Goal: Task Accomplishment & Management: Use online tool/utility

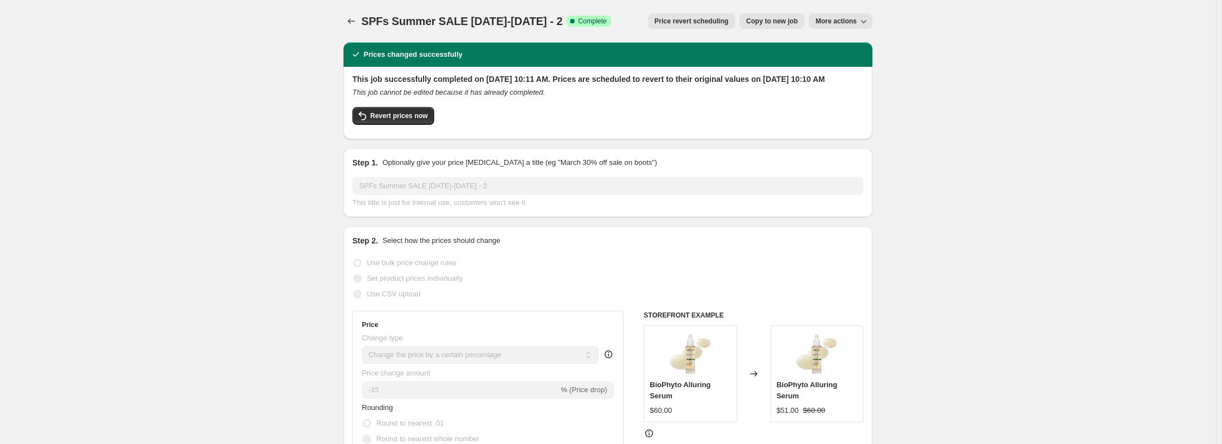
select select "percentage"
select select "collection"
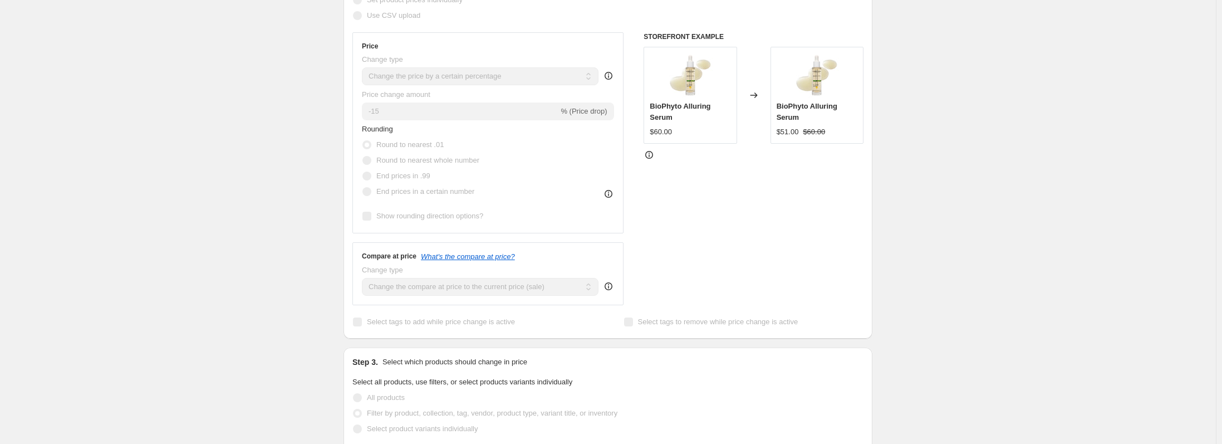
scroll to position [278, 0]
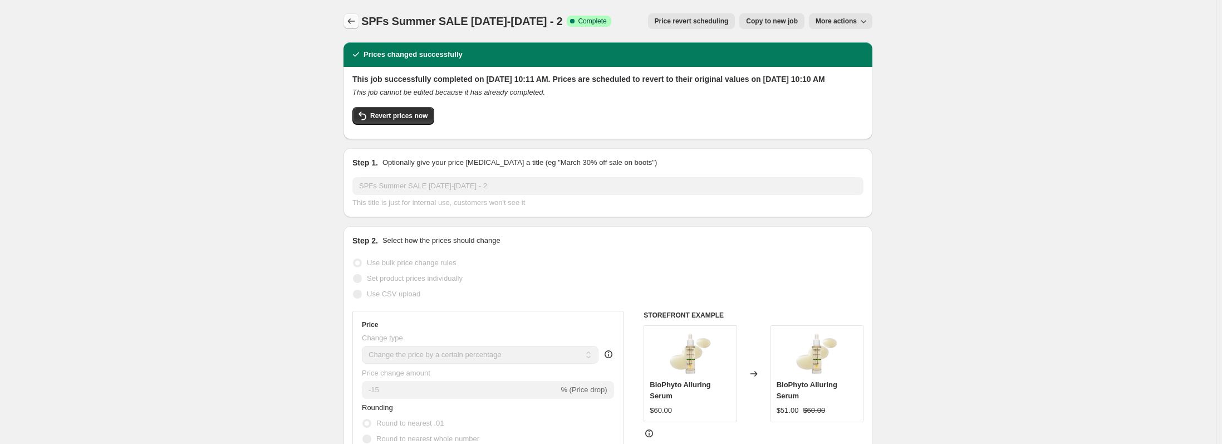
click at [351, 17] on icon "Price change jobs" at bounding box center [351, 21] width 11 height 11
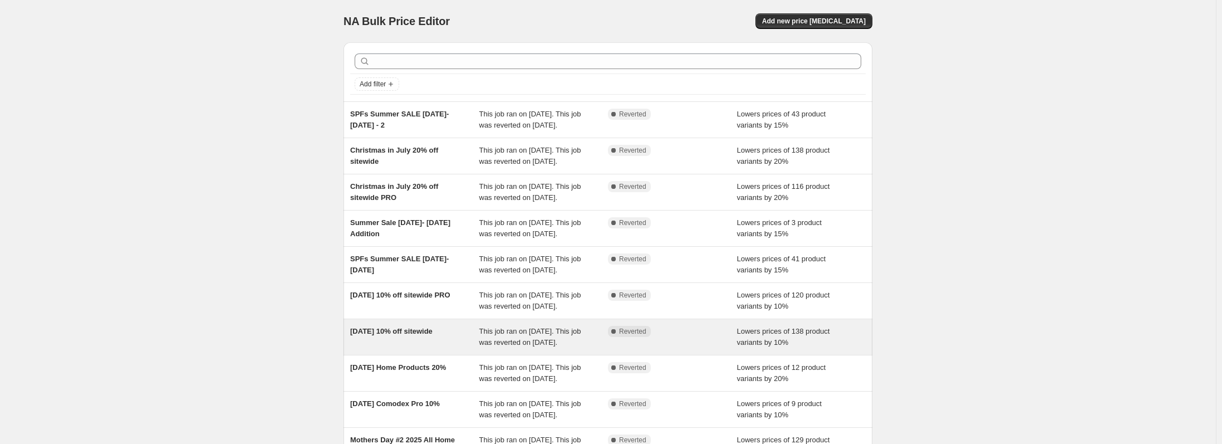
scroll to position [56, 0]
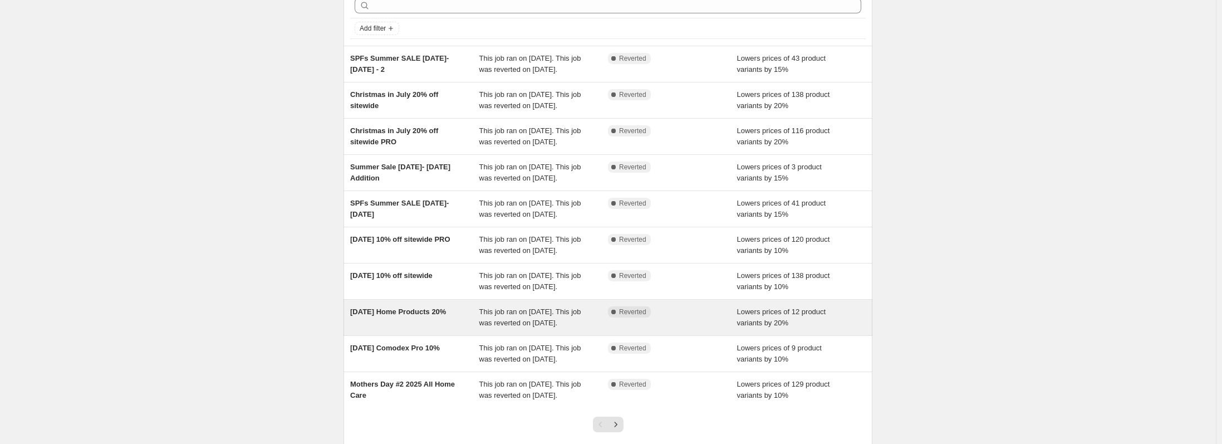
click at [433, 329] on div "June 2025 Home Products 20%" at bounding box center [414, 317] width 129 height 22
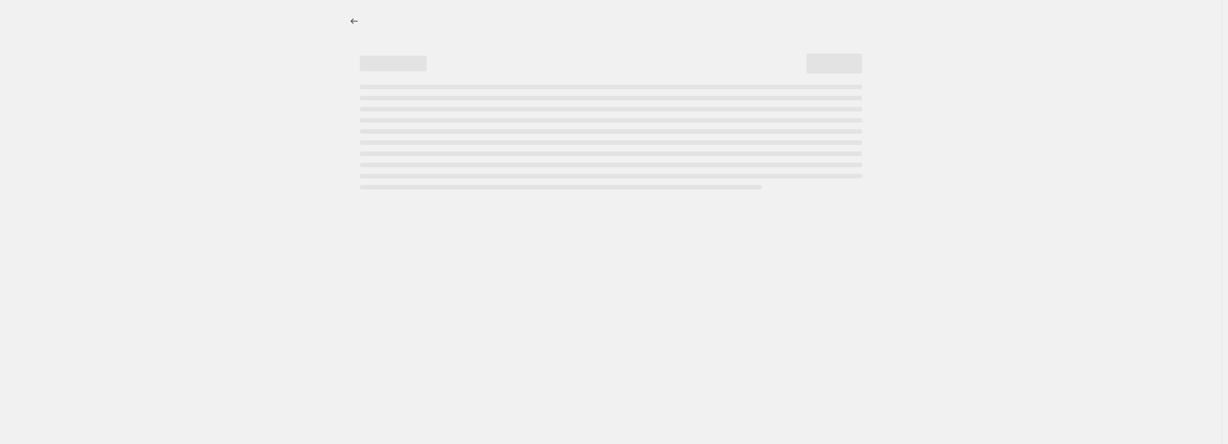
select select "percentage"
select select "collection"
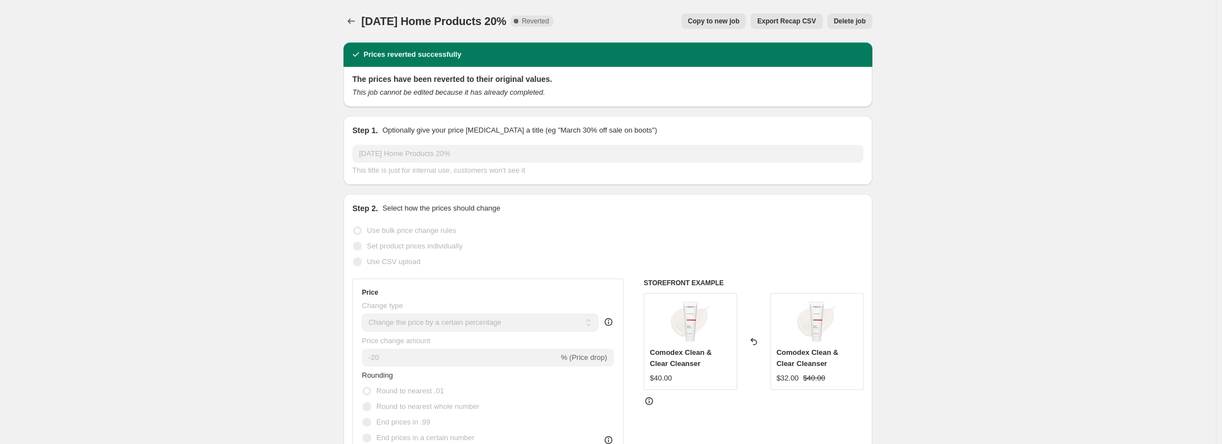
click at [720, 23] on span "Copy to new job" at bounding box center [714, 21] width 52 height 9
select select "percentage"
select select "collection"
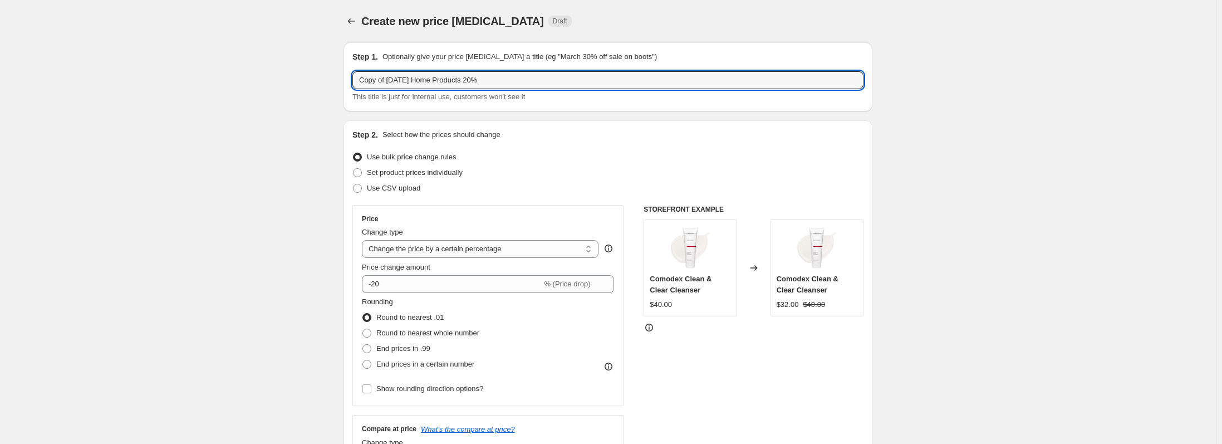
drag, startPoint x: 405, startPoint y: 81, endPoint x: 335, endPoint y: 81, distance: 69.6
click at [413, 80] on input "September 2025 Home Products 20%" at bounding box center [608, 80] width 511 height 18
type input "September 2025 Unstress Home Products 20%"
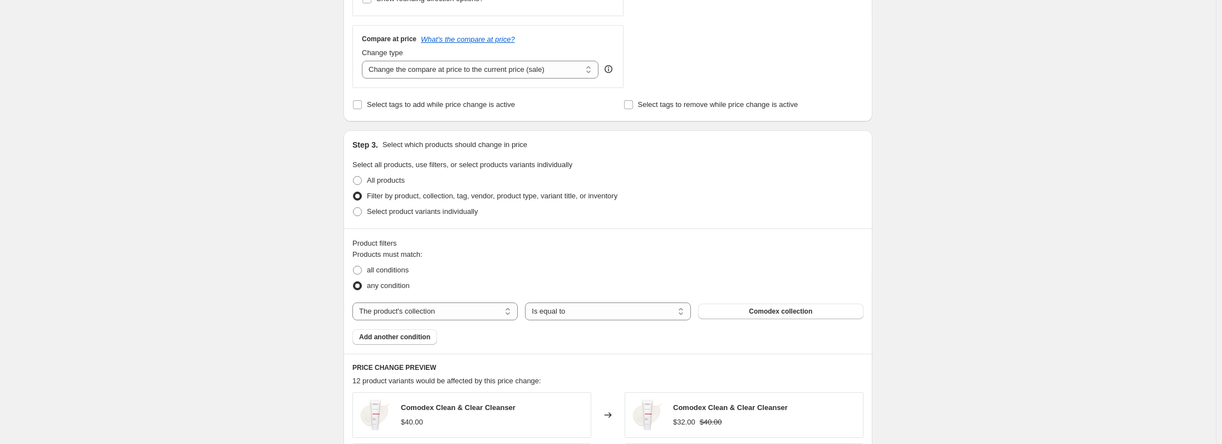
scroll to position [501, 0]
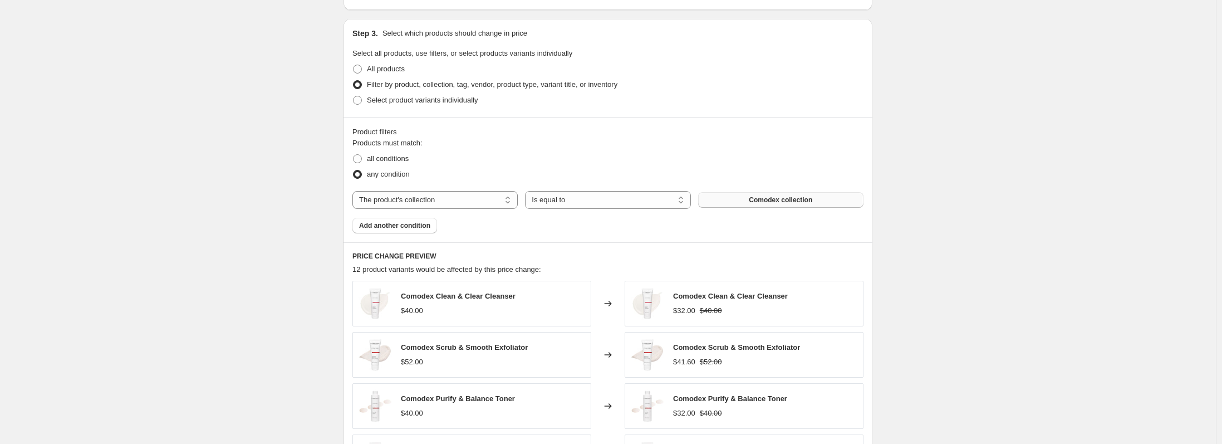
click at [807, 198] on span "Comodex collection" at bounding box center [780, 199] width 63 height 9
click at [1011, 263] on div "Create new price change job. This page is ready Create new price change job Dra…" at bounding box center [608, 118] width 1216 height 1238
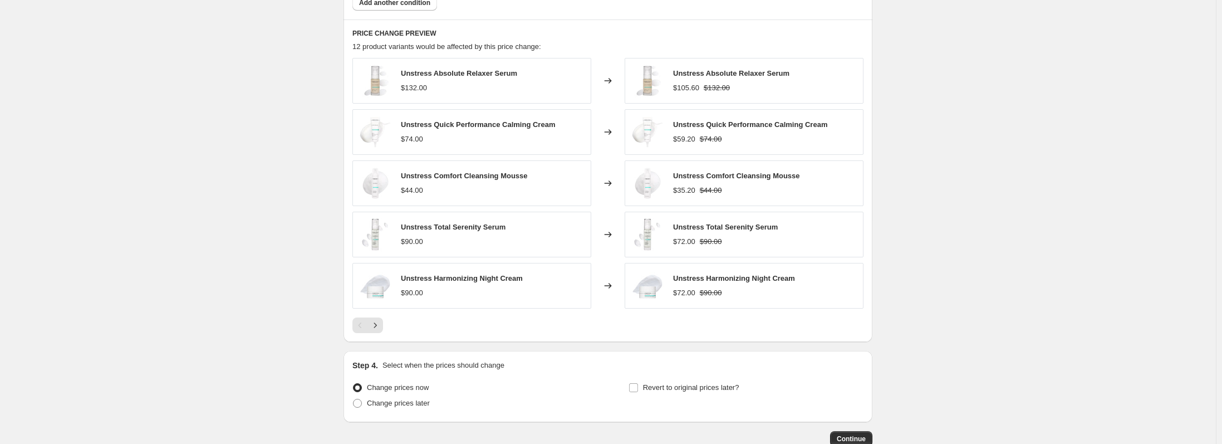
scroll to position [795, 0]
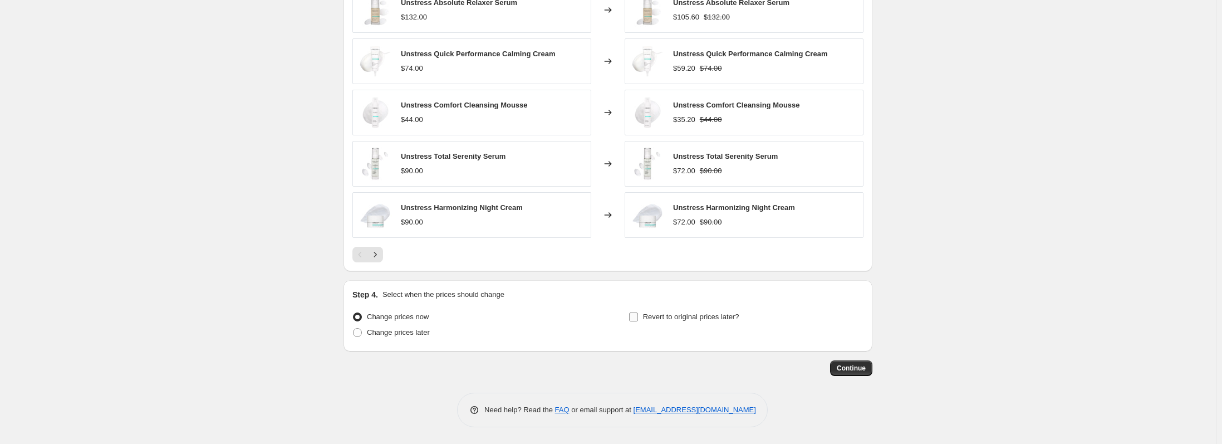
click at [637, 316] on input "Revert to original prices later?" at bounding box center [633, 316] width 9 height 9
checkbox input "true"
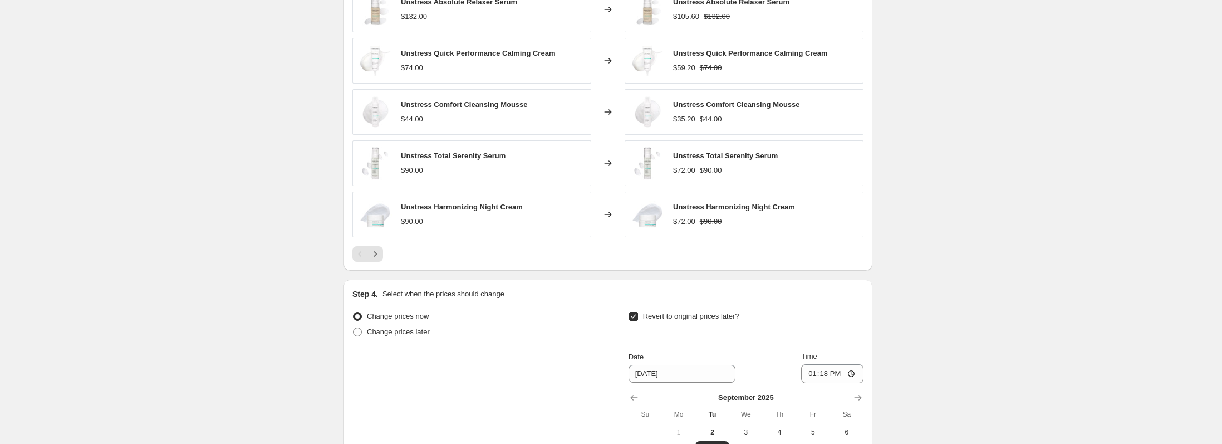
scroll to position [907, 0]
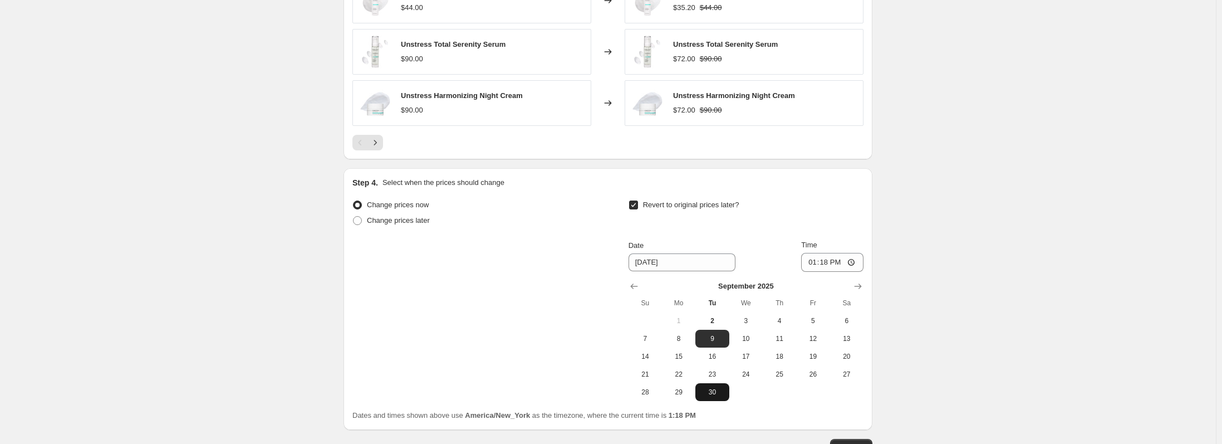
click at [711, 388] on span "30" at bounding box center [712, 392] width 25 height 9
type input "9/30/2025"
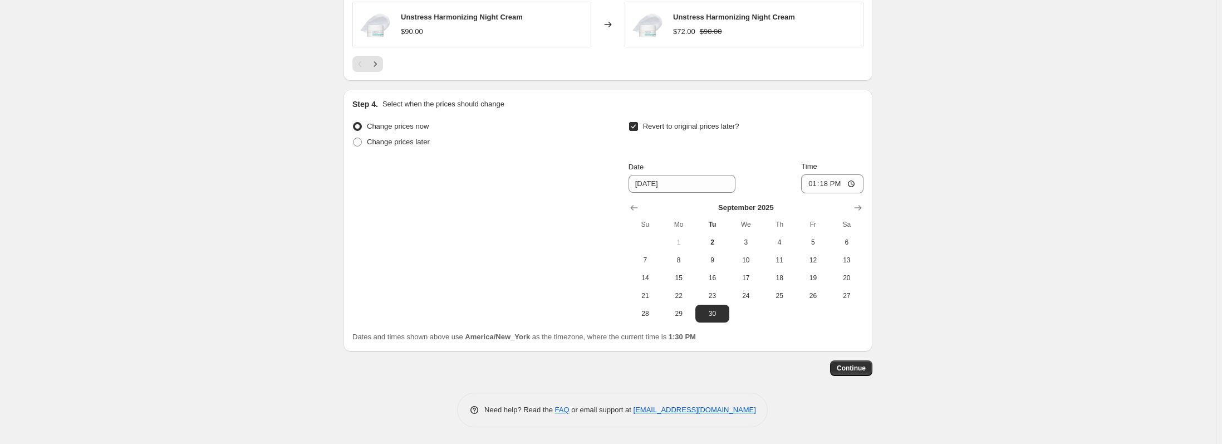
scroll to position [0, 0]
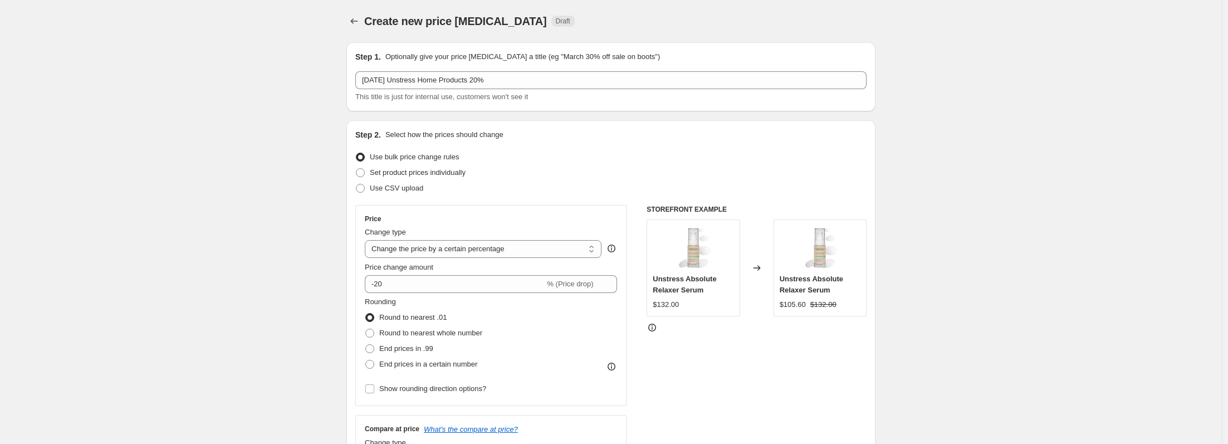
select select "percentage"
select select "collection"
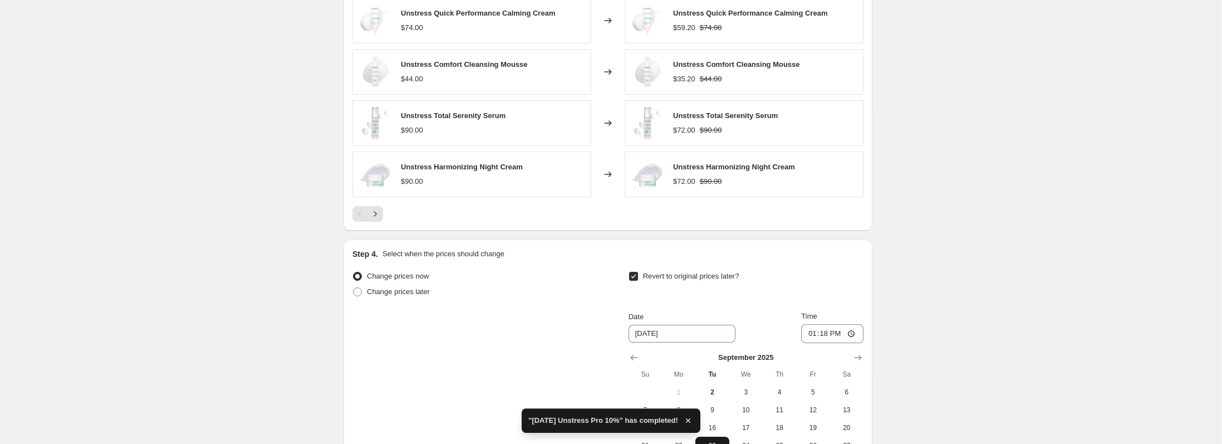
scroll to position [986, 0]
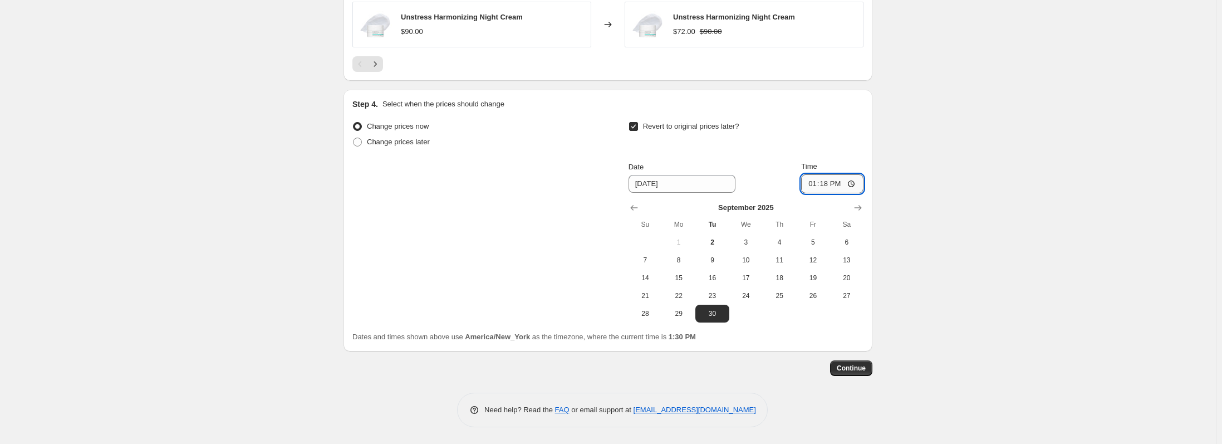
click at [853, 183] on input "13:18" at bounding box center [832, 183] width 62 height 19
type input "23:58"
click at [857, 369] on span "Continue" at bounding box center [851, 368] width 29 height 9
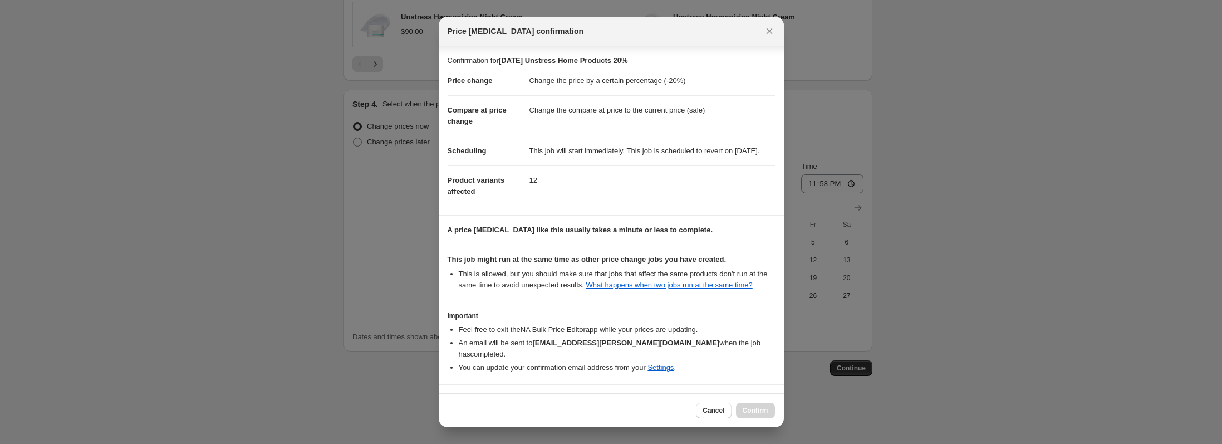
scroll to position [36, 0]
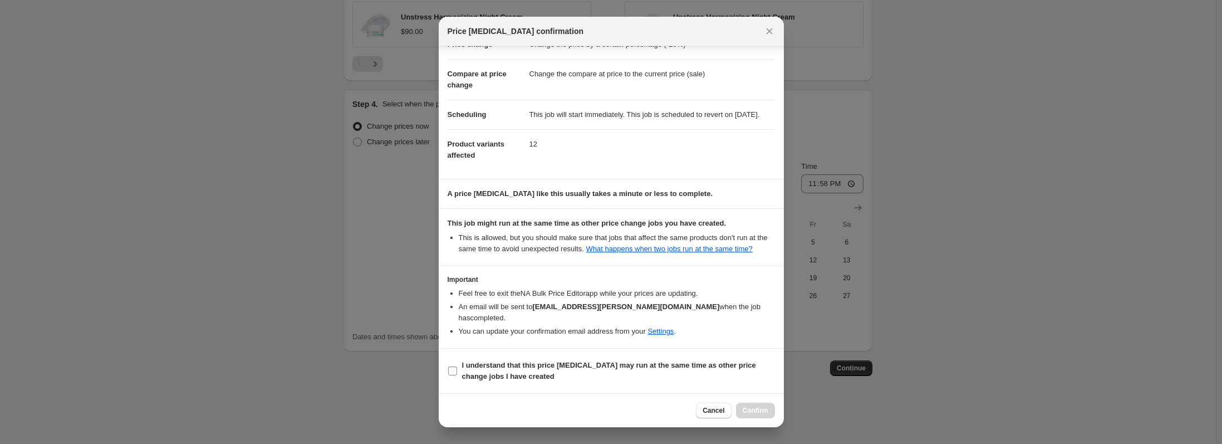
click at [453, 371] on input "I understand that this price change job may run at the same time as other price…" at bounding box center [452, 370] width 9 height 9
checkbox input "true"
click at [759, 408] on span "Confirm" at bounding box center [756, 410] width 26 height 9
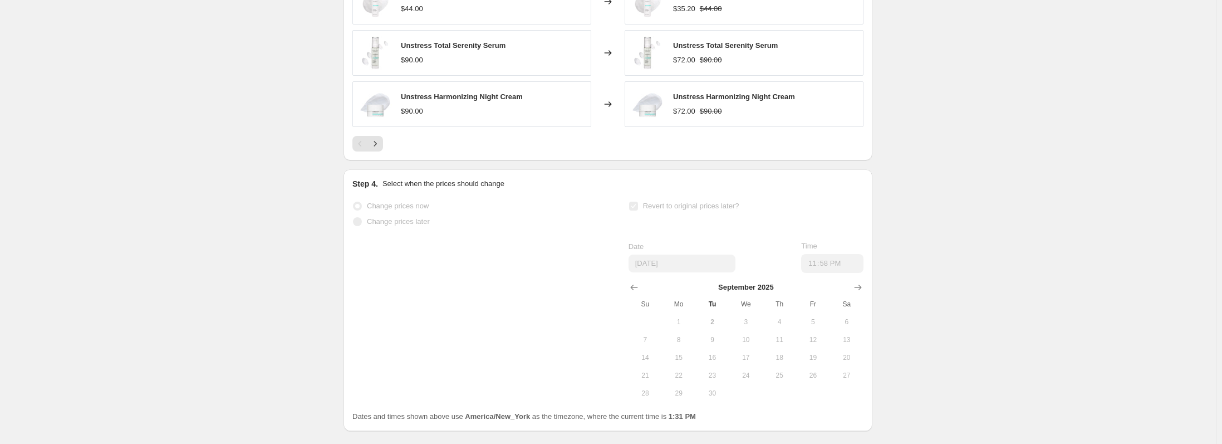
scroll to position [1015, 0]
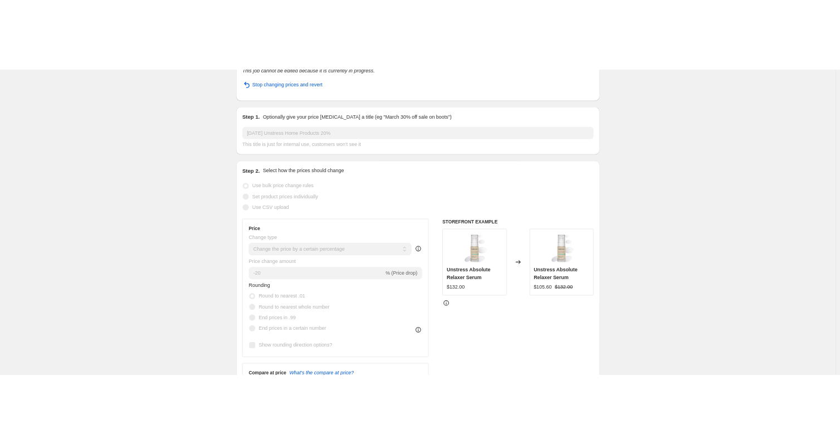
scroll to position [0, 0]
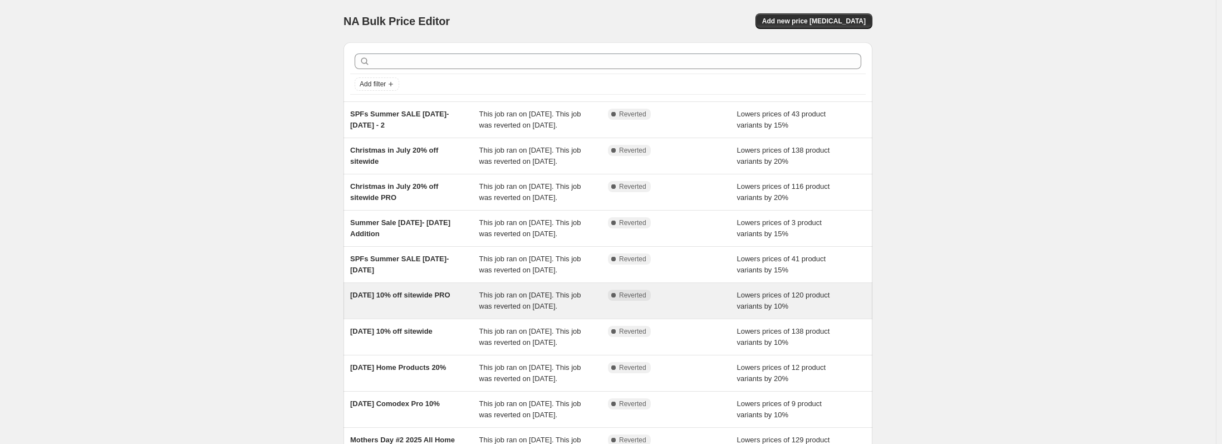
scroll to position [141, 0]
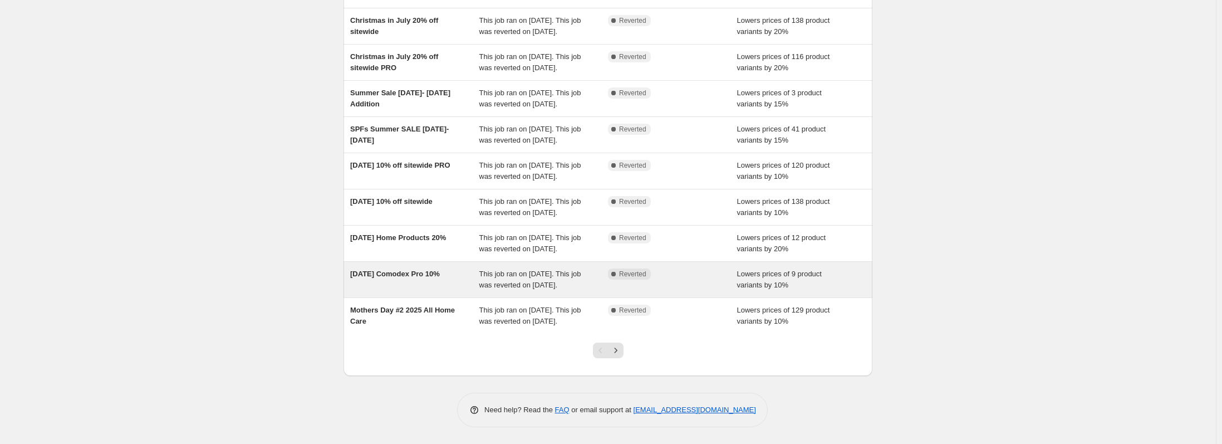
click at [396, 277] on span "June 2025 Comodex Pro 10%" at bounding box center [395, 274] width 90 height 8
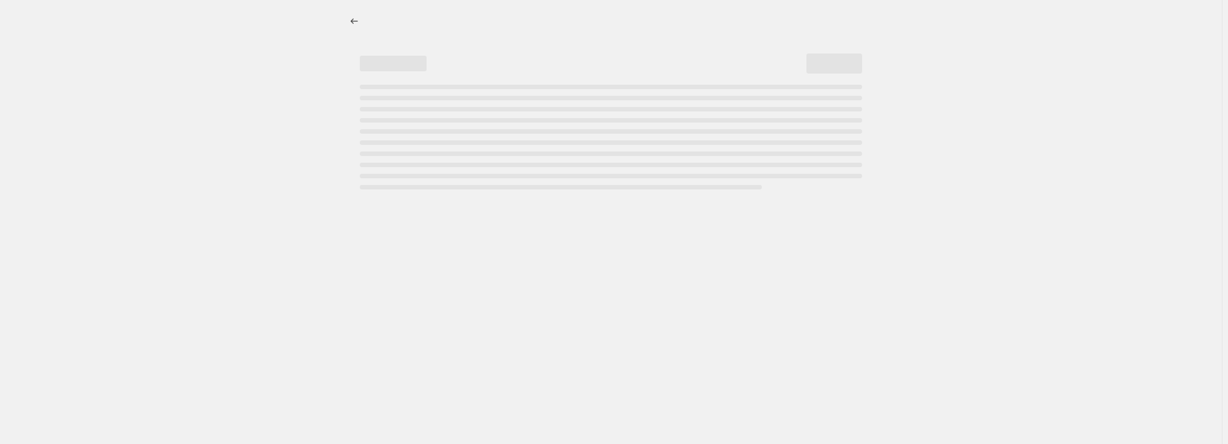
select select "percentage"
select select "collection"
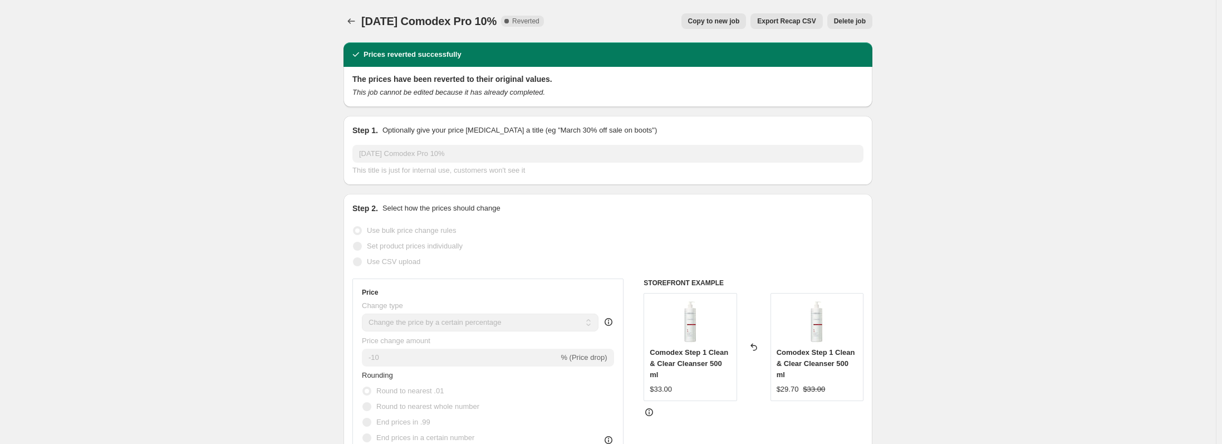
click at [719, 21] on span "Copy to new job" at bounding box center [714, 21] width 52 height 9
select select "percentage"
select select "collection"
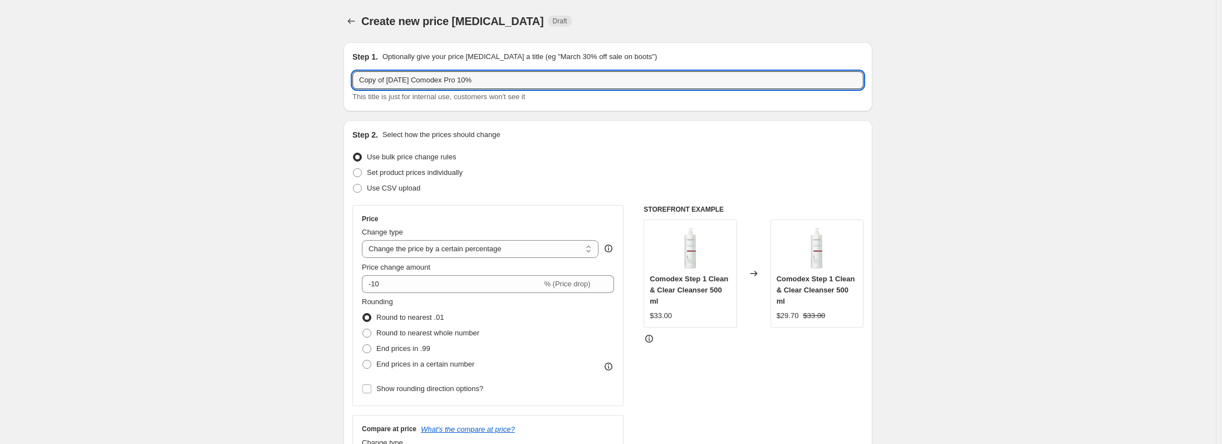
drag, startPoint x: 405, startPoint y: 79, endPoint x: 330, endPoint y: 79, distance: 75.2
drag, startPoint x: 448, startPoint y: 83, endPoint x: 415, endPoint y: 83, distance: 32.3
click at [415, 83] on input "September 2025 Comodex Pro 10%" at bounding box center [608, 80] width 511 height 18
type input "September 2025 Unstress Pro 10%"
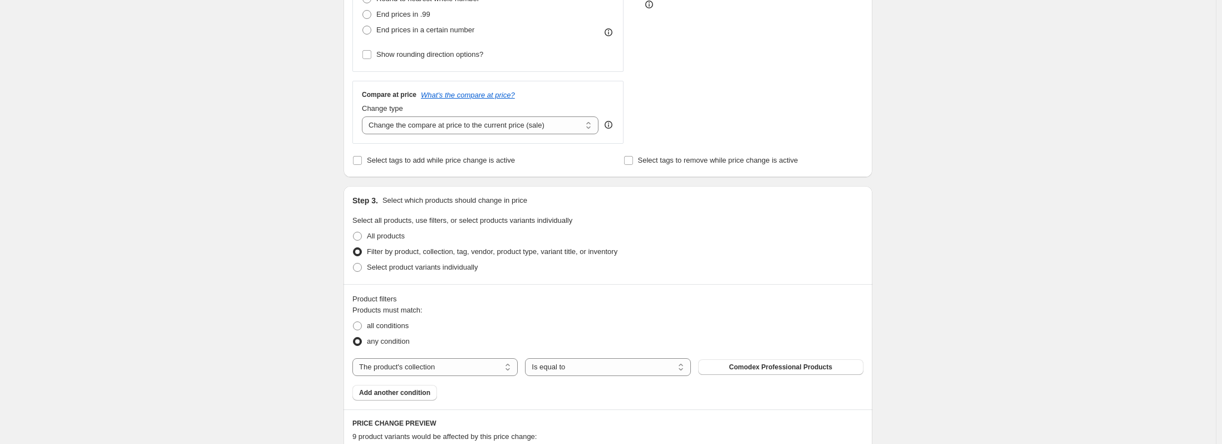
scroll to position [390, 0]
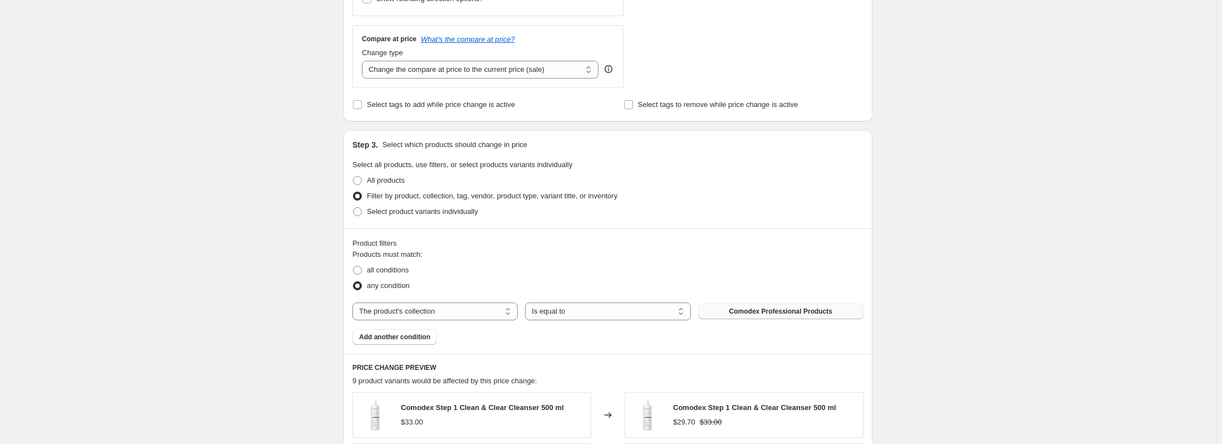
click at [800, 310] on span "Comodex Professional Products" at bounding box center [781, 311] width 103 height 9
click at [1037, 285] on div "Create new price change job. This page is ready Create new price change job Dra…" at bounding box center [608, 229] width 1216 height 1238
click at [967, 341] on div "Create new price change job. This page is ready Create new price change job Dra…" at bounding box center [608, 229] width 1216 height 1238
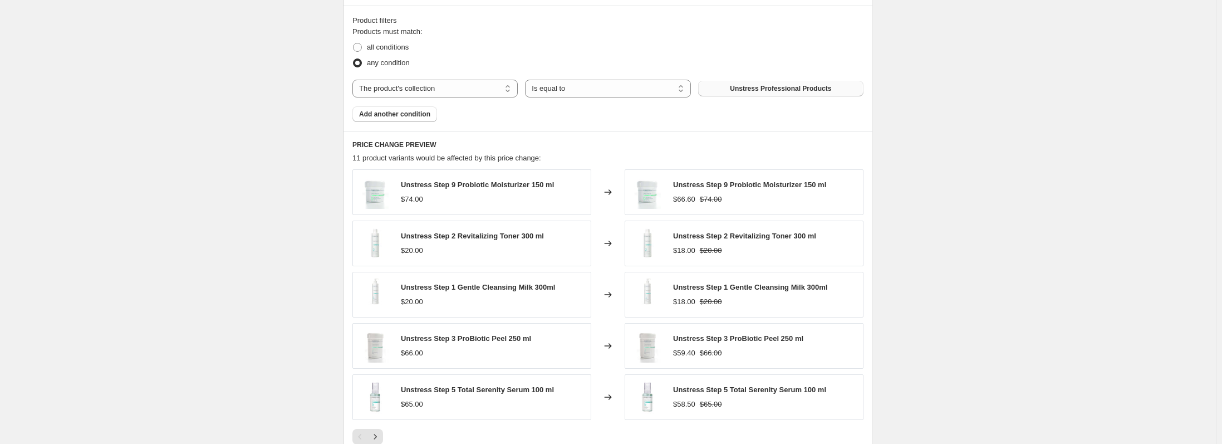
scroll to position [795, 0]
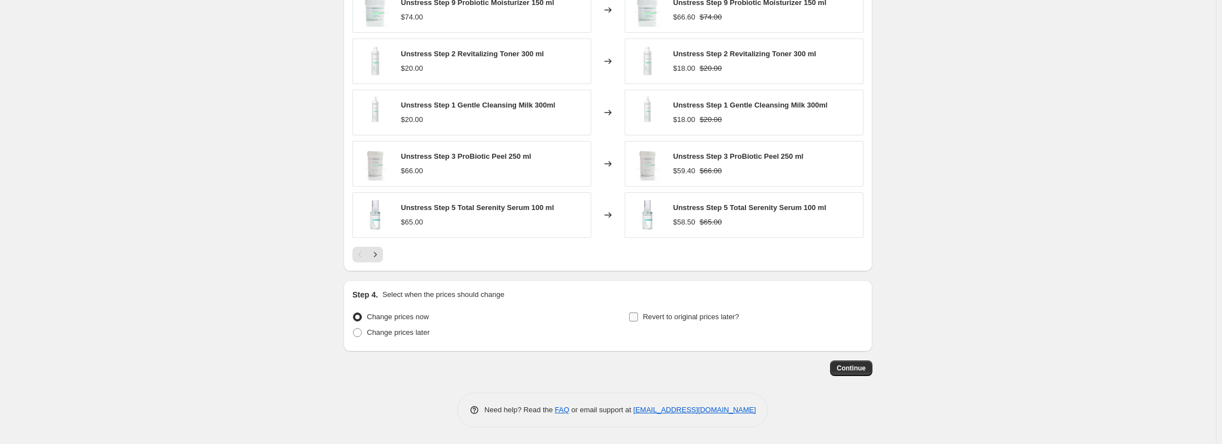
click at [637, 318] on input "Revert to original prices later?" at bounding box center [633, 316] width 9 height 9
checkbox input "true"
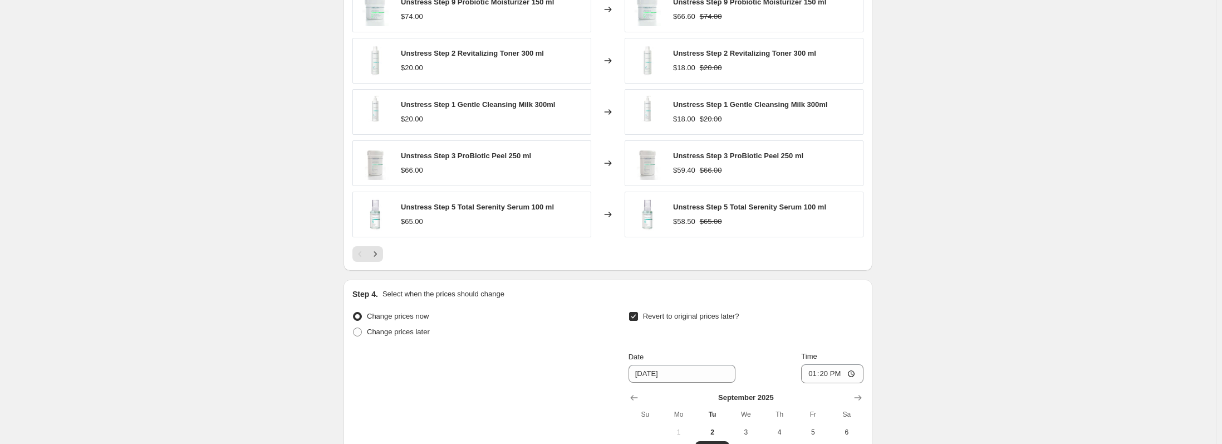
scroll to position [986, 0]
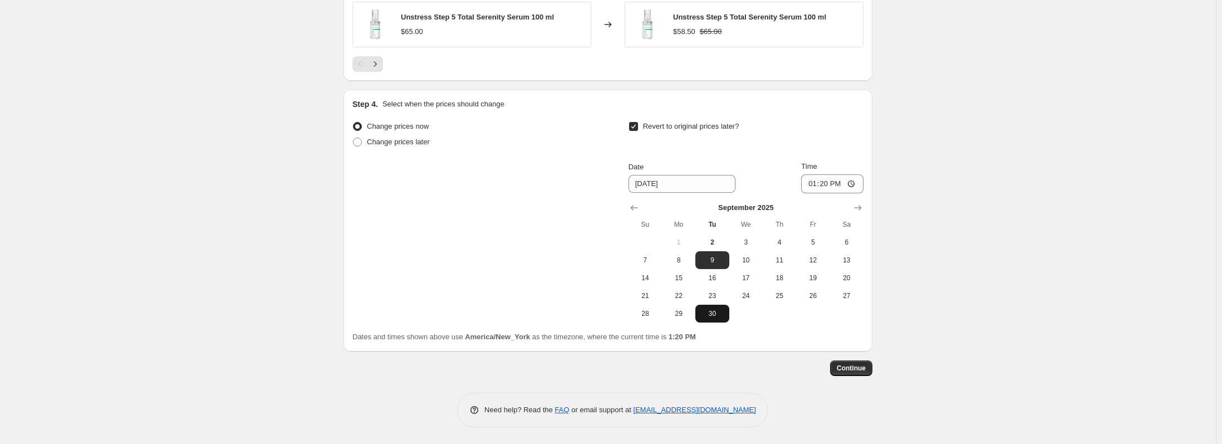
click at [716, 314] on span "30" at bounding box center [712, 313] width 25 height 9
type input "9/30/2025"
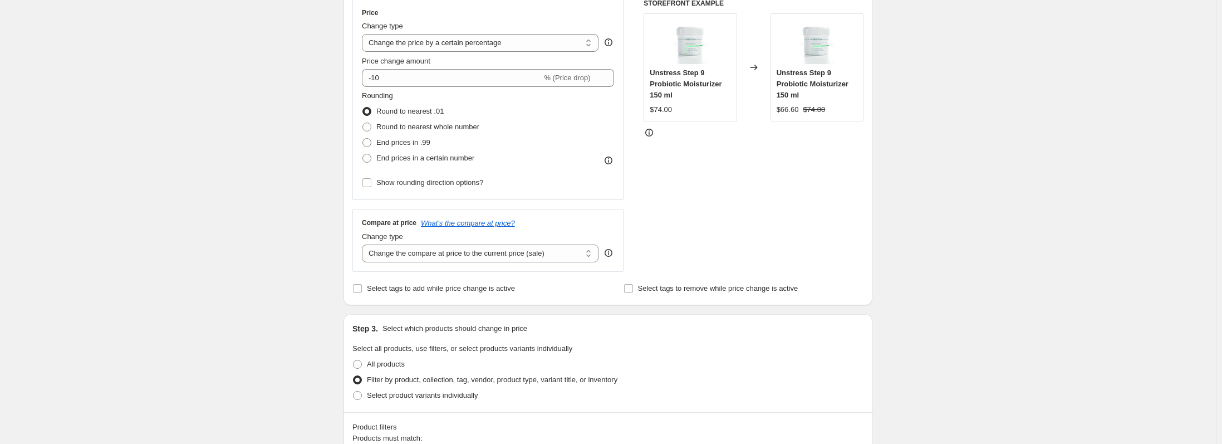
scroll to position [0, 0]
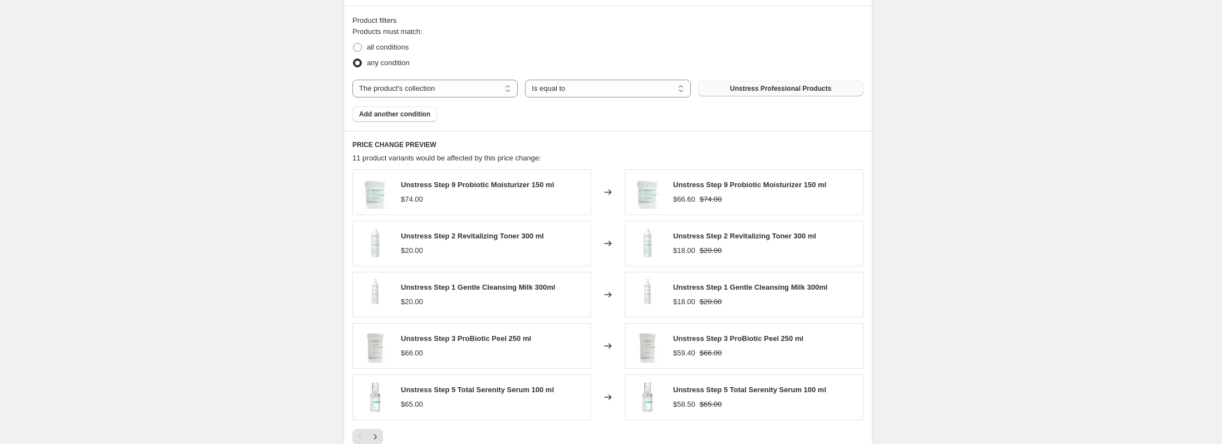
scroll to position [986, 0]
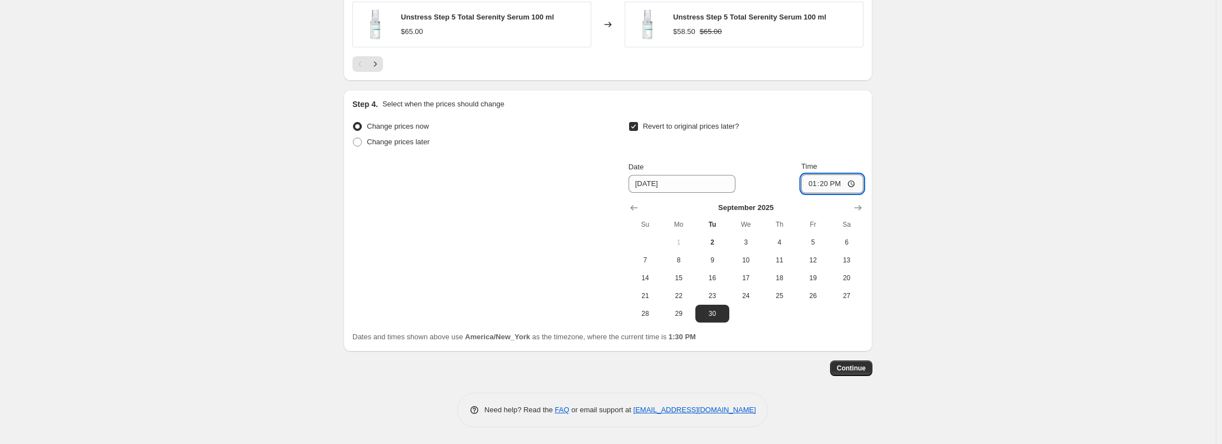
click at [855, 183] on input "13:20" at bounding box center [832, 183] width 62 height 19
click at [836, 180] on input "23:00" at bounding box center [832, 183] width 62 height 19
click at [854, 180] on input "23:00" at bounding box center [832, 183] width 62 height 19
type input "23:58"
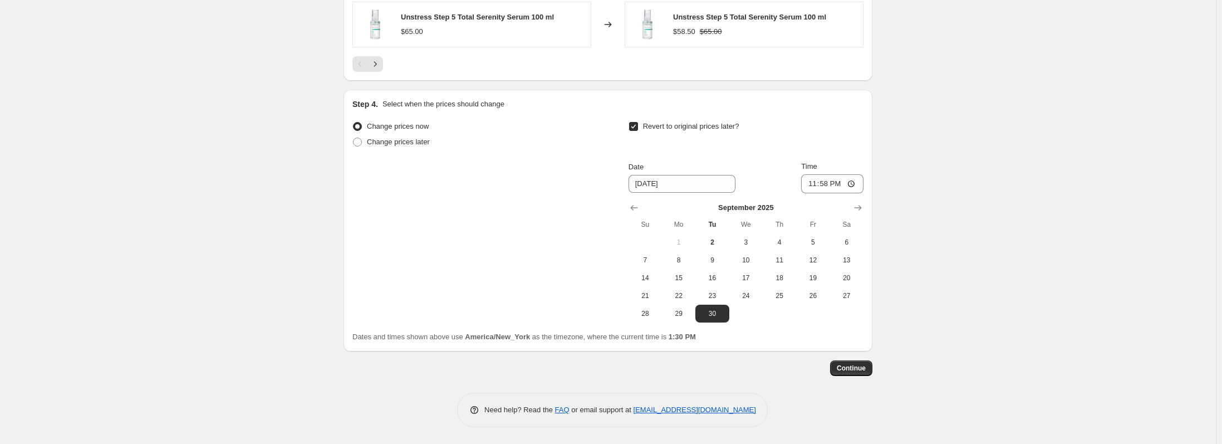
click at [859, 366] on span "Continue" at bounding box center [851, 368] width 29 height 9
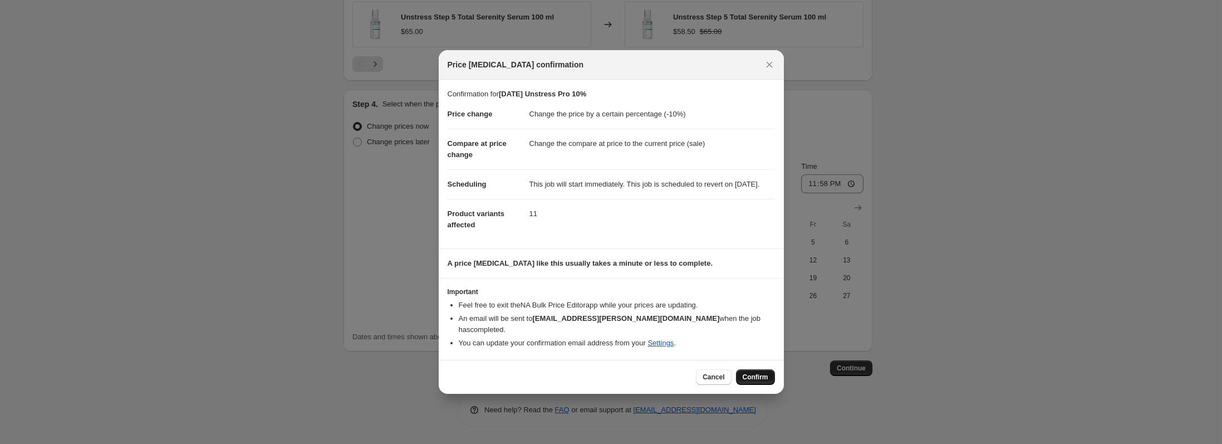
click at [754, 381] on span "Confirm" at bounding box center [756, 377] width 26 height 9
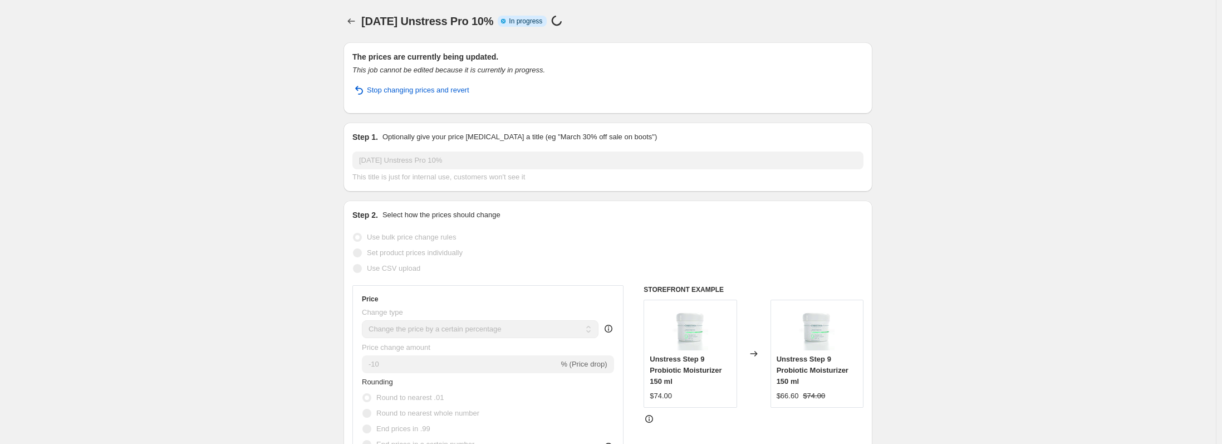
select select "percentage"
select select "collection"
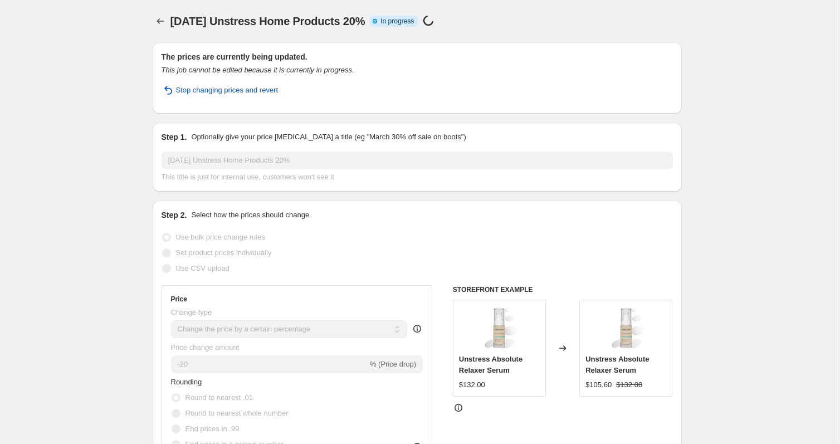
select select "percentage"
select select "collection"
